Goal: Task Accomplishment & Management: Manage account settings

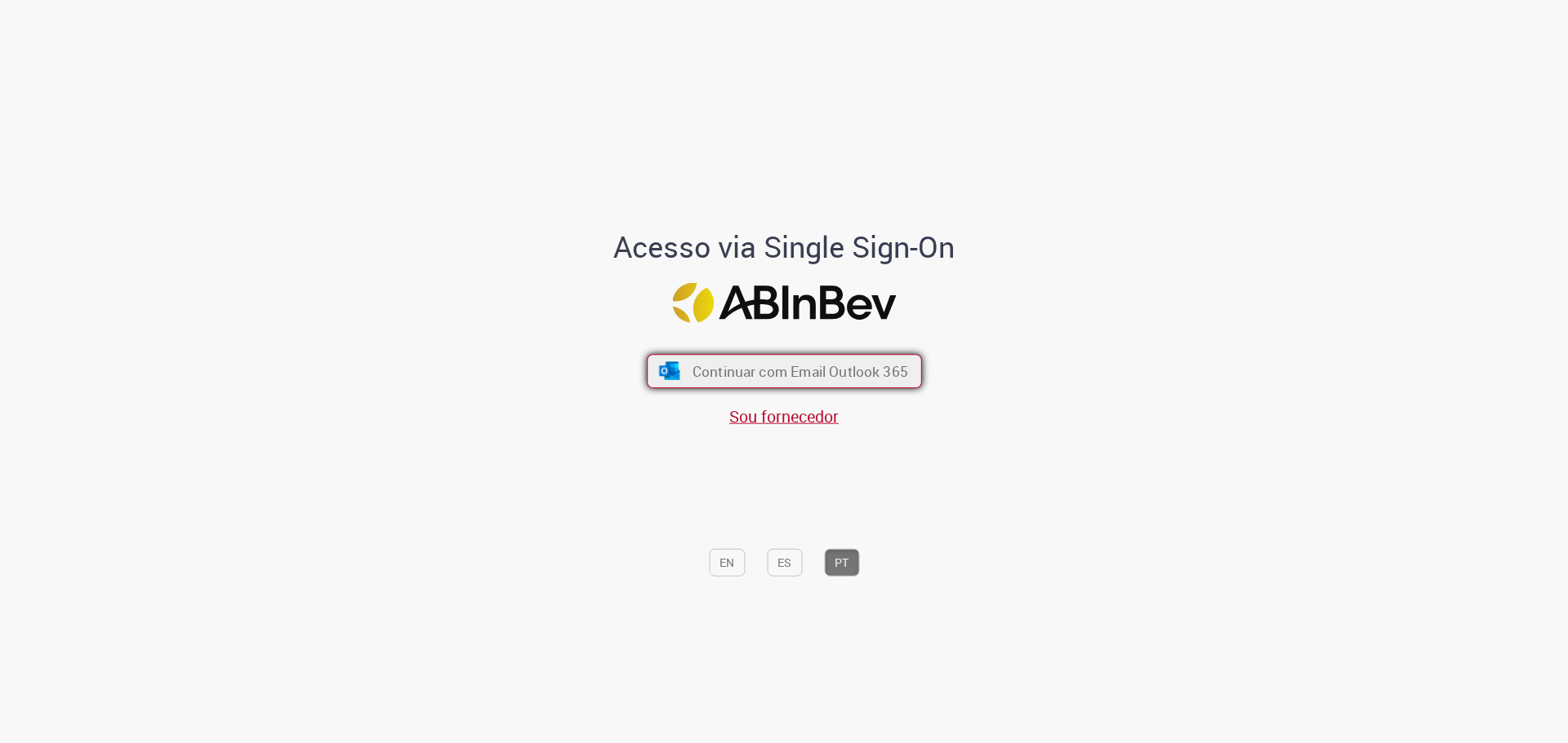
click at [752, 370] on span "Continuar com Email Outlook 365" at bounding box center [798, 371] width 215 height 19
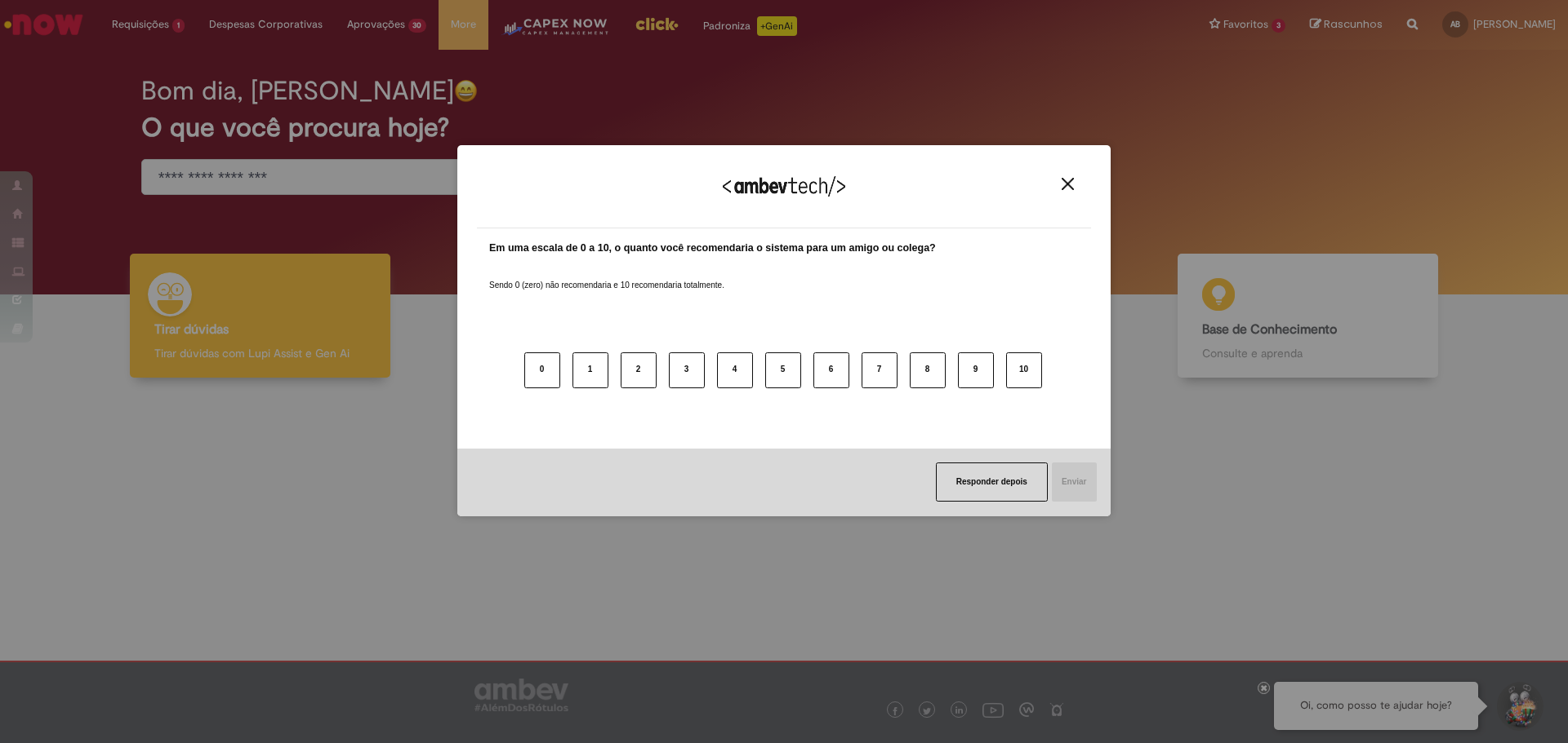
drag, startPoint x: 1075, startPoint y: 186, endPoint x: 935, endPoint y: 180, distance: 140.1
click at [1075, 185] on button "Close" at bounding box center [1068, 184] width 22 height 14
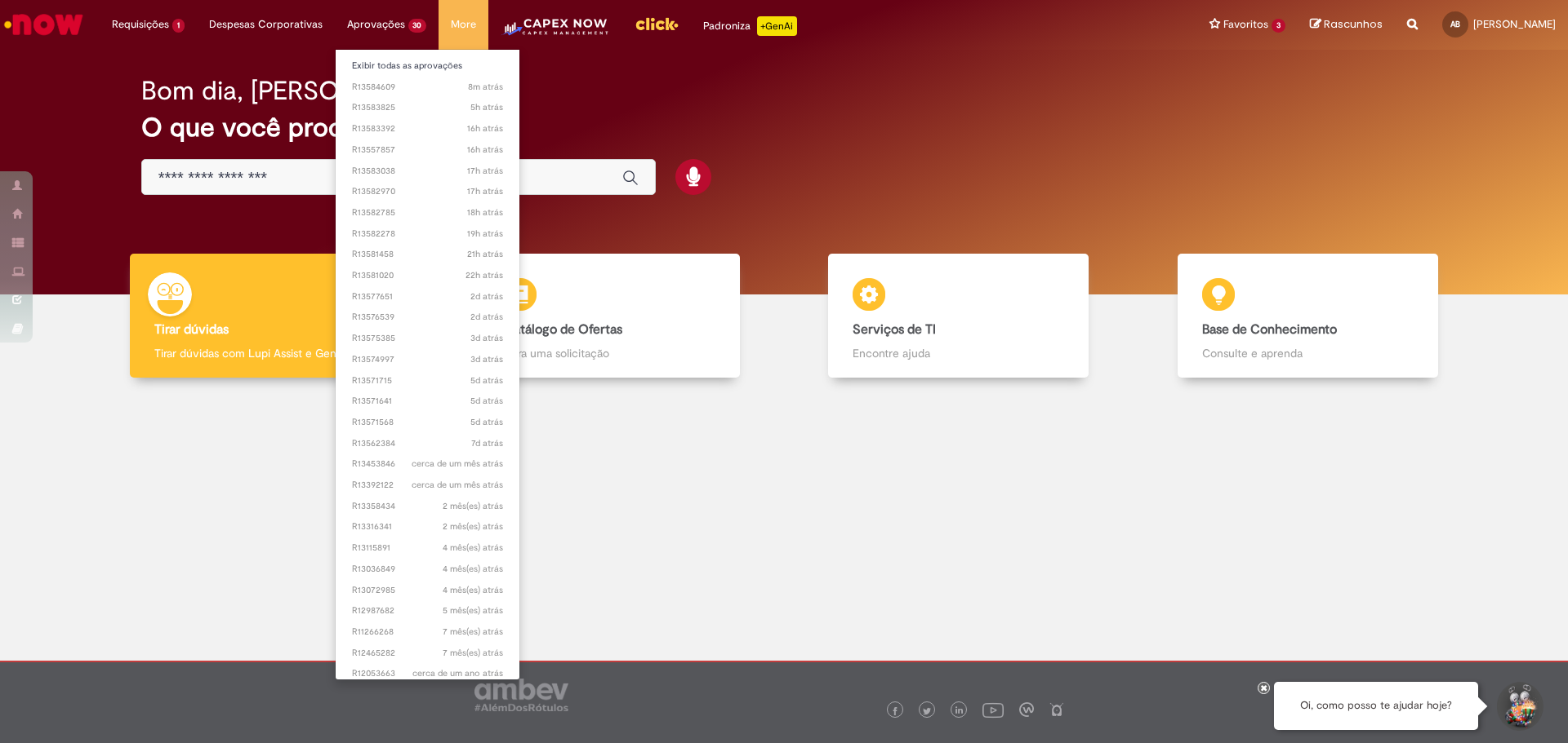
click at [370, 29] on li "Aprovações 30 Exibir todas as aprovações 8m atrás 8 minutos atrás R13584609 5h …" at bounding box center [387, 24] width 104 height 49
click at [361, 61] on link "Exibir todas as aprovações" at bounding box center [428, 65] width 185 height 18
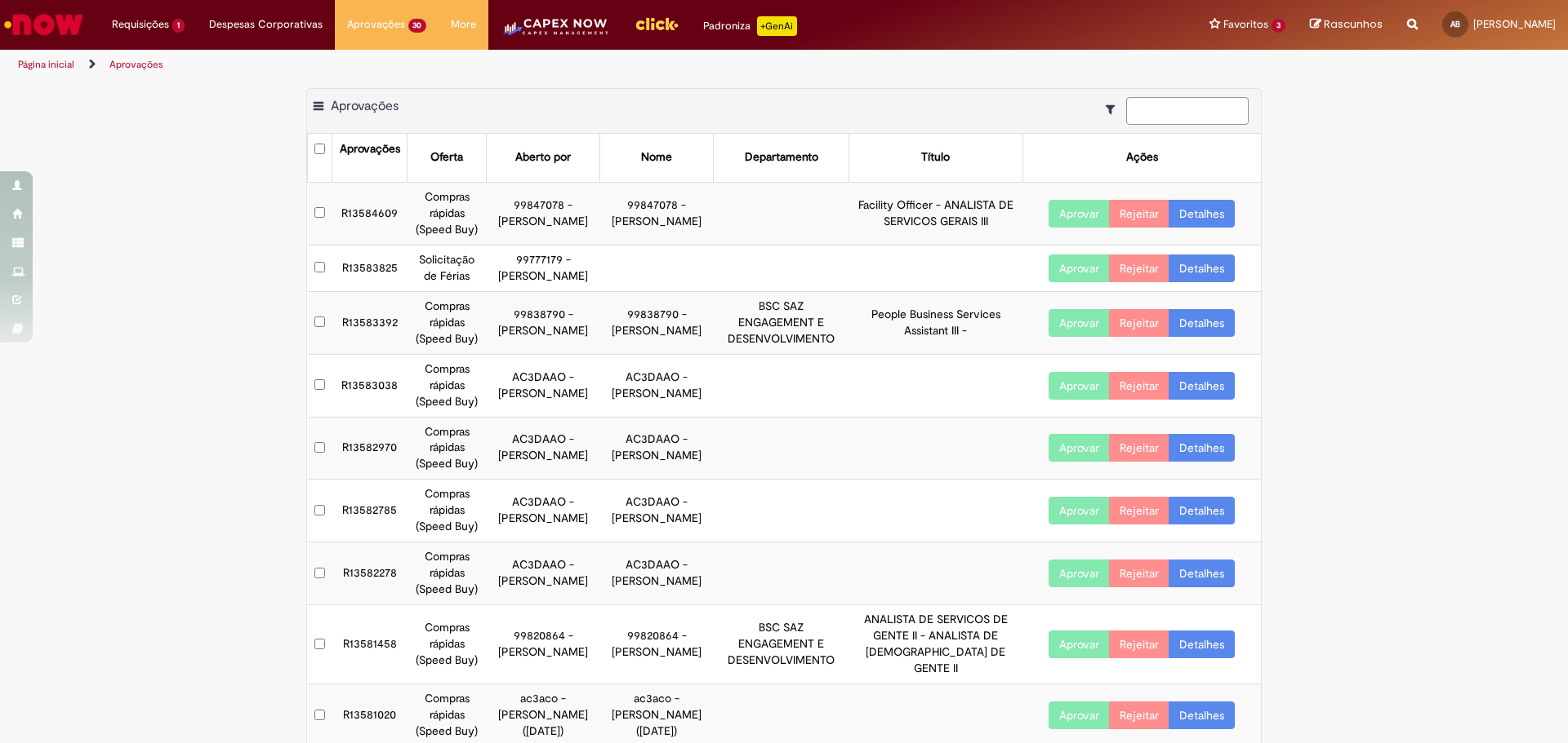
click at [1170, 113] on input at bounding box center [1186, 111] width 122 height 28
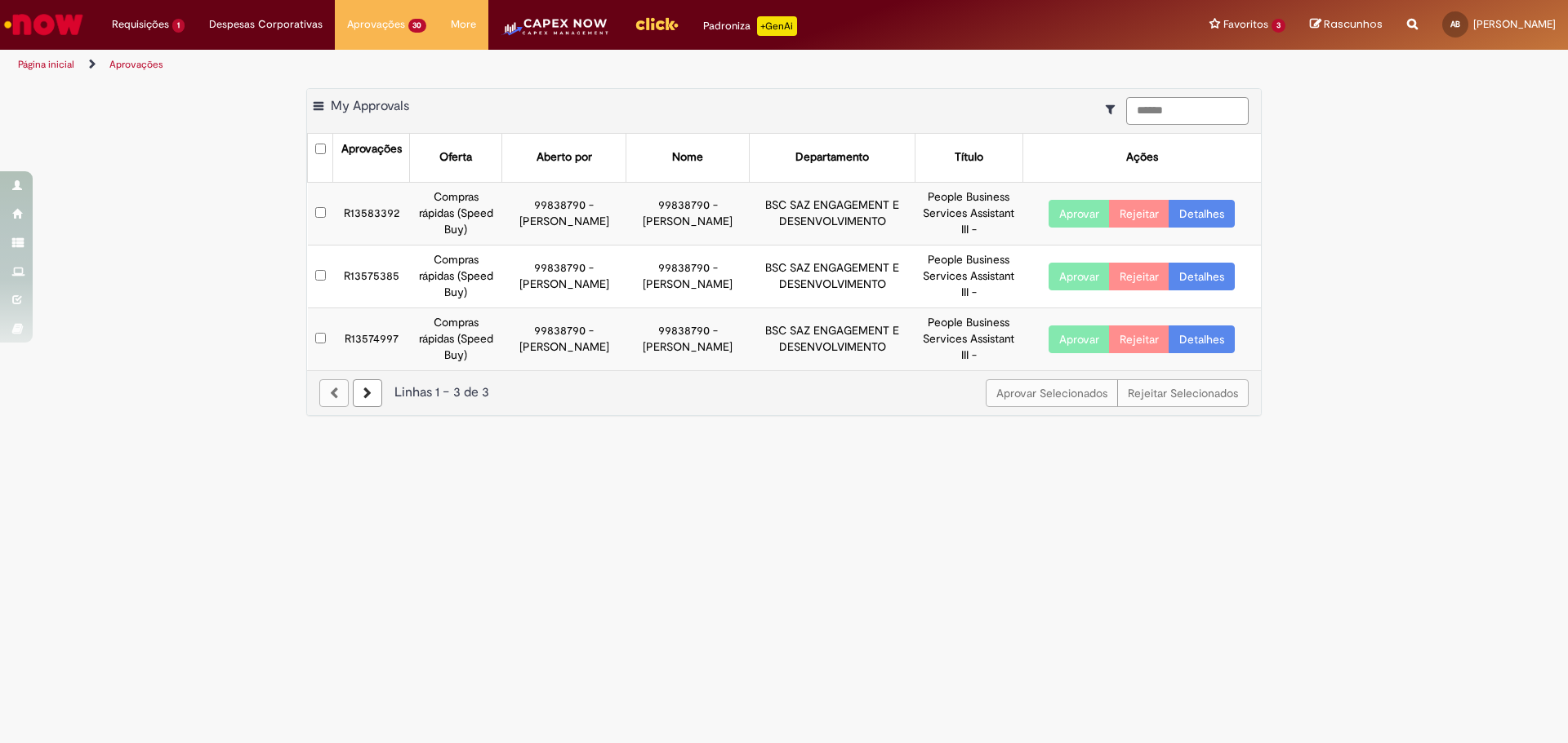
type input "******"
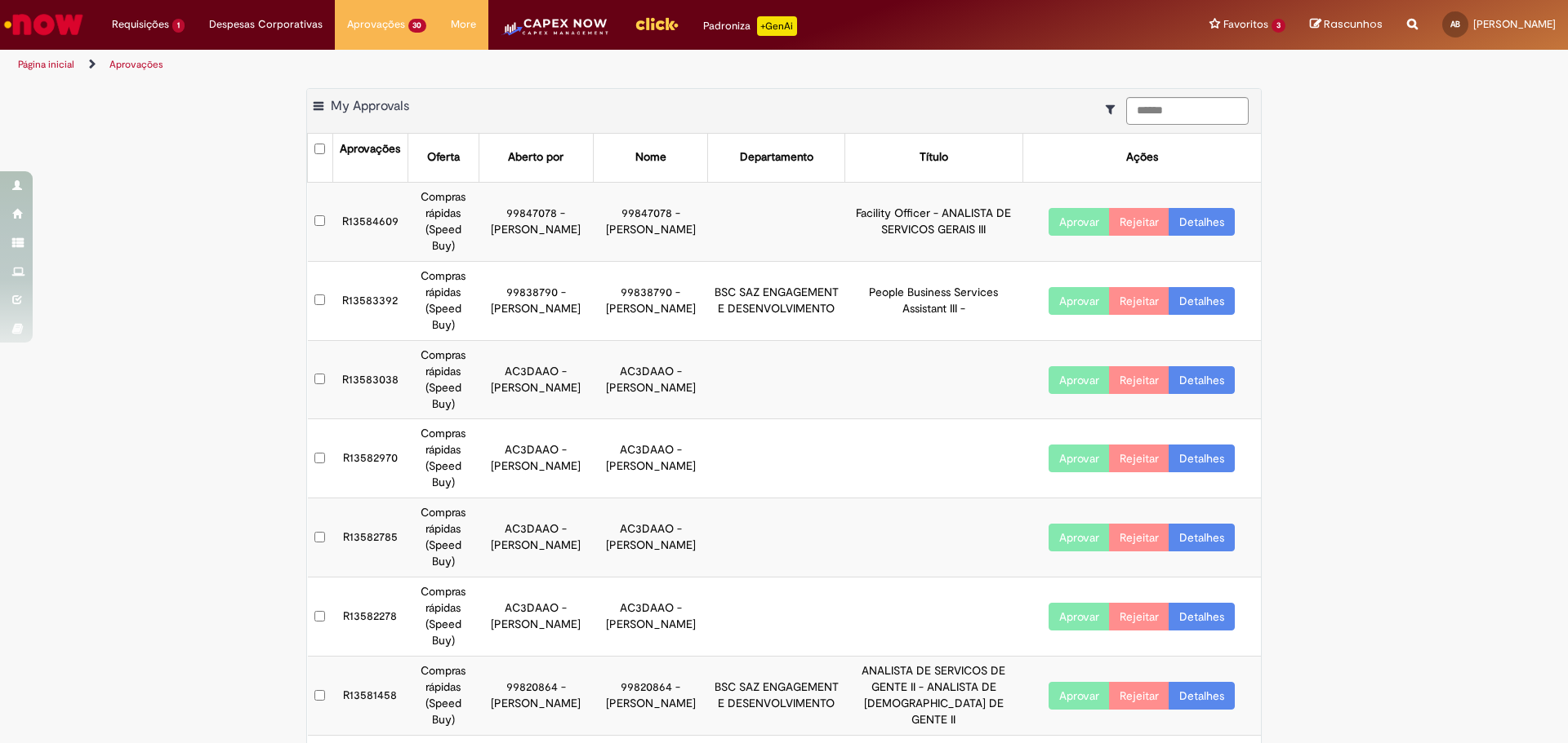
click at [320, 277] on td at bounding box center [320, 300] width 25 height 79
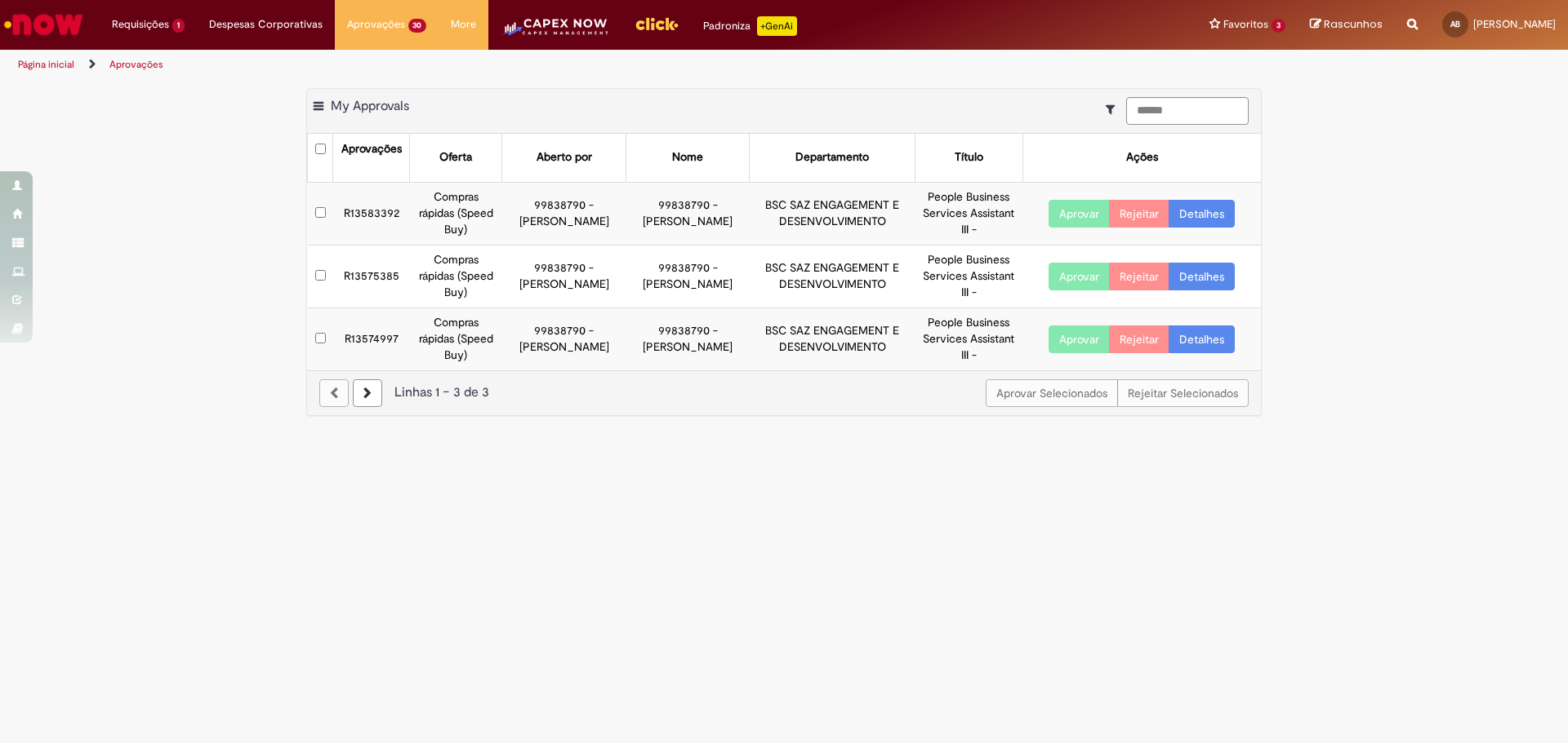
click at [325, 206] on td at bounding box center [320, 213] width 25 height 62
click at [318, 218] on td at bounding box center [320, 213] width 25 height 62
click at [1080, 402] on button "Aprovar Selecionados" at bounding box center [1052, 393] width 132 height 28
